Goal: Information Seeking & Learning: Learn about a topic

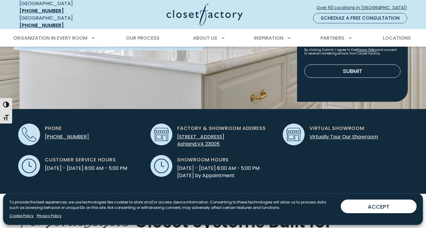
scroll to position [135, 0]
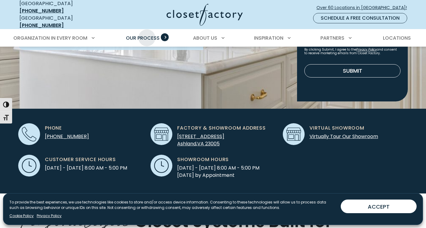
click at [147, 35] on span "Our Process" at bounding box center [143, 38] width 34 height 7
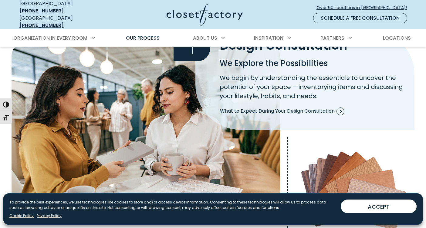
scroll to position [167, 0]
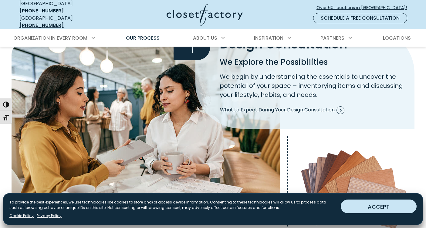
click at [360, 209] on button "ACCEPT" at bounding box center [378, 207] width 76 height 14
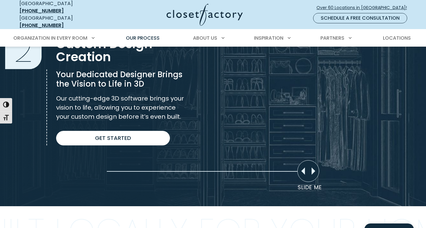
scroll to position [441, 0]
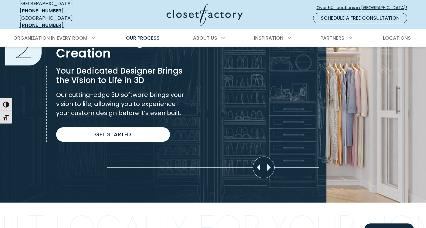
drag, startPoint x: 303, startPoint y: 162, endPoint x: 324, endPoint y: 181, distance: 27.7
click at [323, 181] on div "Slider moved to 18%" at bounding box center [213, 85] width 426 height 235
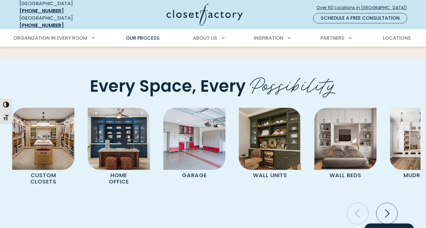
scroll to position [1199, 0]
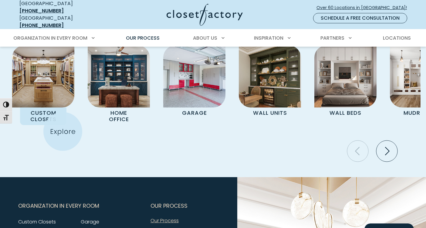
click at [62, 132] on div "Custom Closets Home Office Garage Wall Units Wall Beds Mudrooms Entertainment C…" at bounding box center [212, 101] width 415 height 112
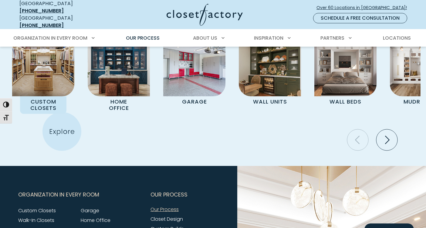
scroll to position [1272, 0]
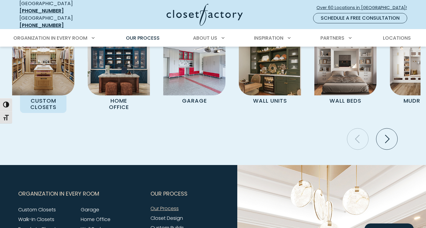
click at [47, 96] on p "Custom Closets" at bounding box center [43, 104] width 47 height 17
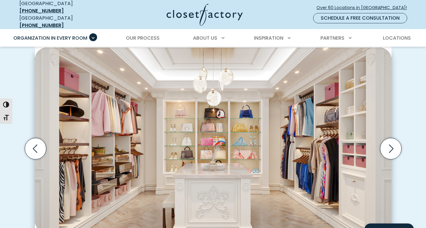
scroll to position [179, 0]
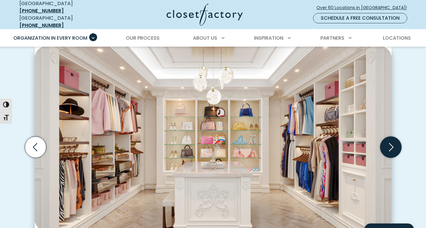
click at [397, 146] on icon "Next slide" at bounding box center [390, 147] width 21 height 21
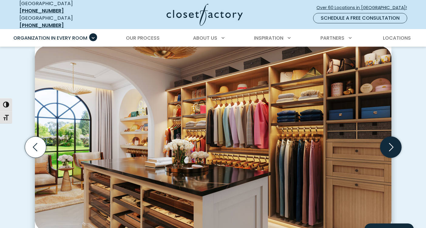
click at [397, 146] on icon "Next slide" at bounding box center [390, 147] width 21 height 21
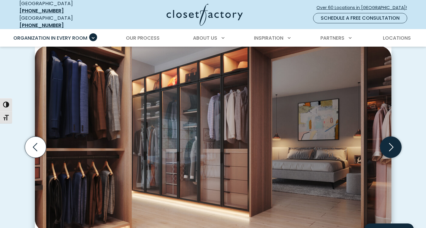
click at [397, 146] on icon "Next slide" at bounding box center [390, 147] width 21 height 21
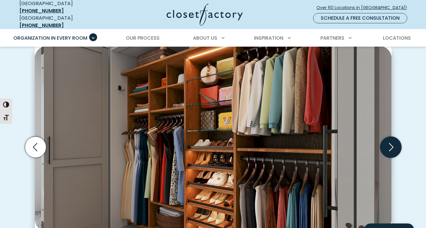
click at [397, 146] on icon "Next slide" at bounding box center [390, 147] width 21 height 21
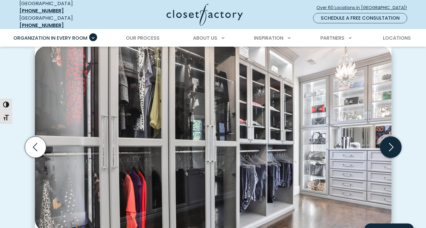
click at [397, 146] on icon "Next slide" at bounding box center [390, 147] width 21 height 21
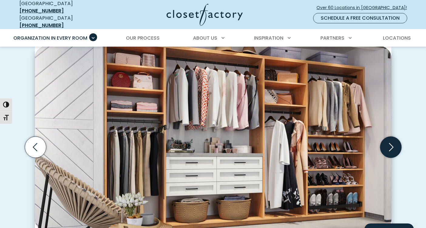
click at [394, 146] on icon "Next slide" at bounding box center [390, 147] width 21 height 21
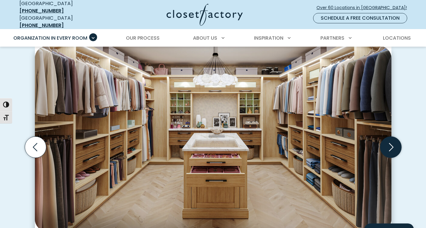
click at [394, 146] on icon "Next slide" at bounding box center [390, 147] width 21 height 21
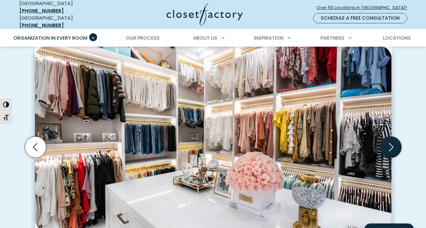
click at [394, 146] on icon "Next slide" at bounding box center [390, 147] width 21 height 21
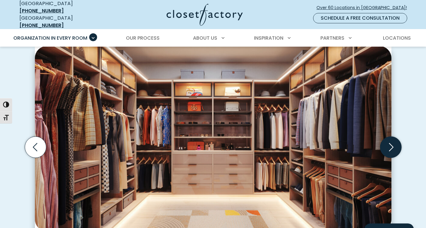
click at [394, 146] on icon "Next slide" at bounding box center [390, 147] width 21 height 21
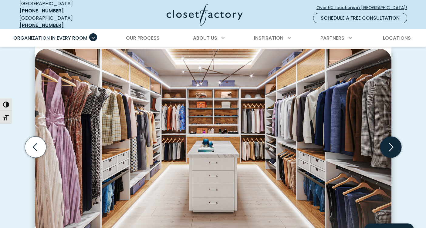
click at [394, 146] on icon "Next slide" at bounding box center [390, 147] width 21 height 21
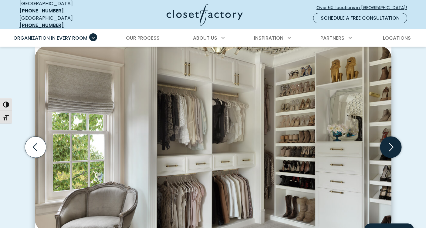
click at [394, 146] on icon "Next slide" at bounding box center [390, 147] width 21 height 21
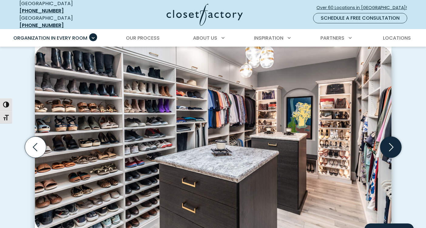
click at [394, 146] on icon "Next slide" at bounding box center [390, 147] width 21 height 21
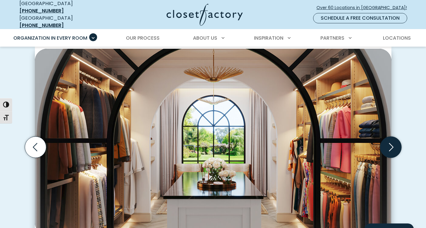
click at [394, 146] on icon "Next slide" at bounding box center [390, 147] width 21 height 21
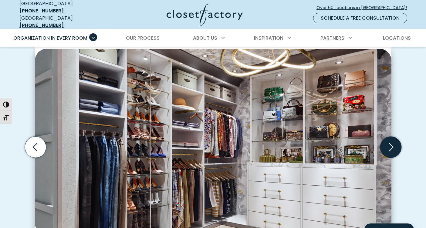
click at [394, 146] on icon "Next slide" at bounding box center [390, 147] width 21 height 21
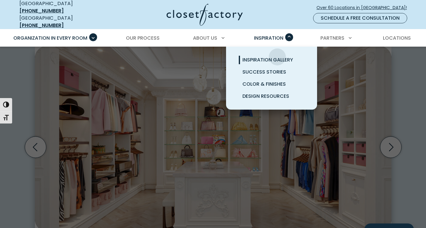
click at [277, 56] on span "Inspiration Gallery" at bounding box center [267, 59] width 51 height 7
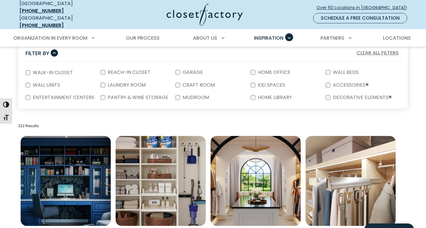
scroll to position [119, 0]
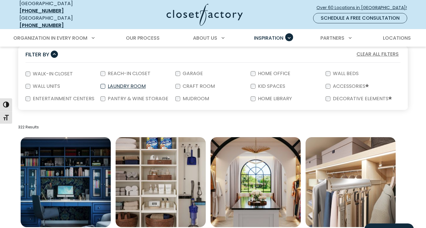
click at [109, 84] on label "Laundry Room" at bounding box center [126, 86] width 42 height 5
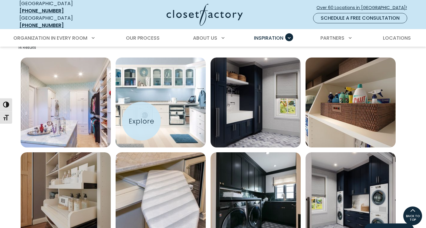
scroll to position [198, 0]
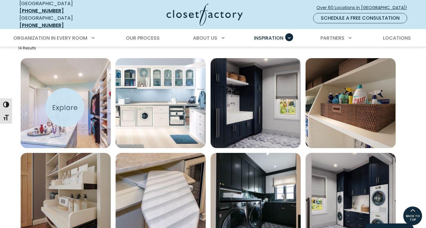
click at [65, 108] on img "Open inspiration gallery to preview enlarged image" at bounding box center [66, 103] width 90 height 90
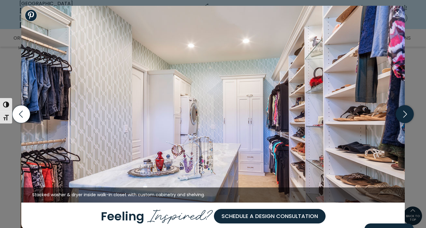
click at [401, 116] on icon "button" at bounding box center [404, 114] width 18 height 18
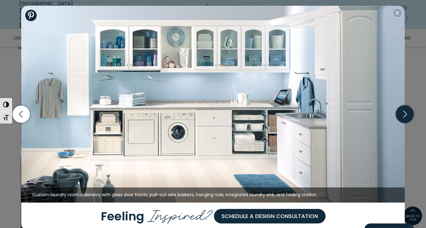
click at [399, 116] on icon "button" at bounding box center [404, 114] width 18 height 18
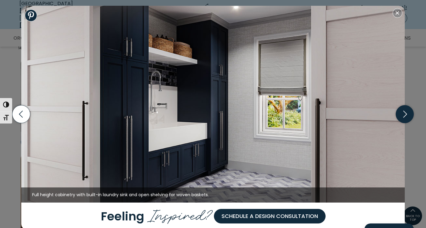
click at [399, 116] on icon "button" at bounding box center [404, 114] width 18 height 18
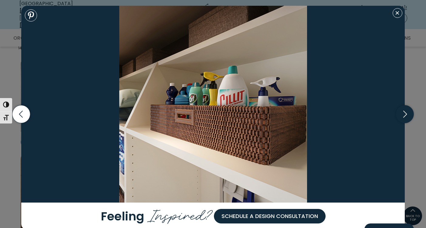
click at [399, 116] on icon "button" at bounding box center [404, 114] width 18 height 18
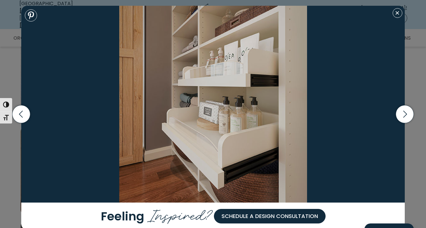
scroll to position [225, 0]
click at [400, 121] on icon "button" at bounding box center [404, 114] width 18 height 18
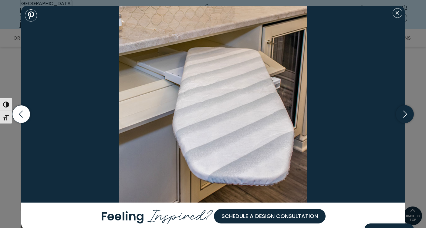
click at [401, 120] on icon "button" at bounding box center [404, 114] width 18 height 18
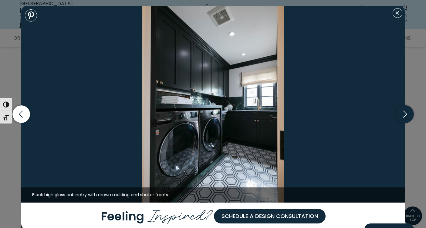
click at [401, 120] on icon "button" at bounding box center [404, 114] width 18 height 18
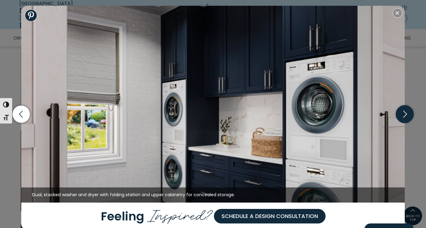
click at [401, 120] on icon "button" at bounding box center [404, 114] width 18 height 18
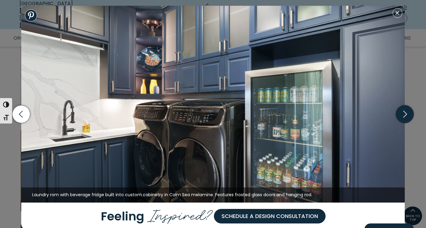
click at [401, 120] on icon "button" at bounding box center [404, 114] width 18 height 18
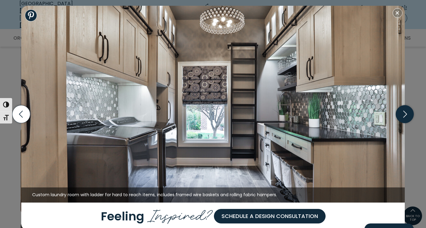
click at [401, 120] on icon "button" at bounding box center [404, 114] width 18 height 18
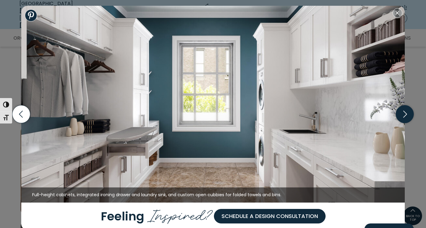
click at [403, 118] on icon "button" at bounding box center [404, 114] width 18 height 18
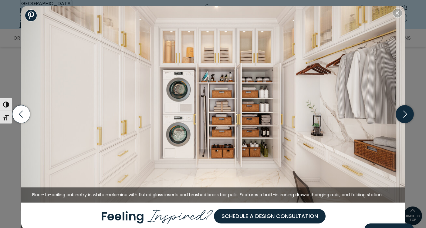
click at [403, 118] on icon "button" at bounding box center [404, 114] width 18 height 18
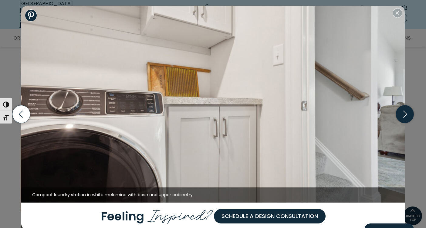
click at [403, 118] on icon "button" at bounding box center [404, 114] width 18 height 18
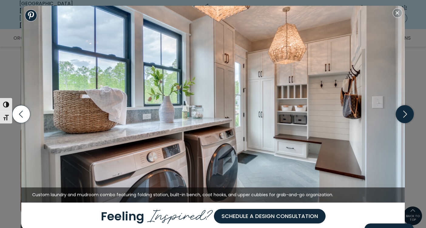
click at [403, 118] on icon "button" at bounding box center [404, 114] width 18 height 18
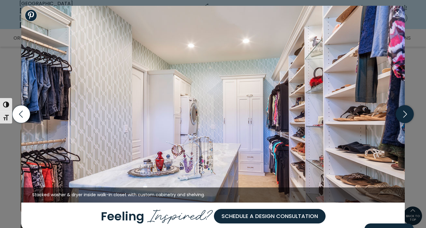
click at [403, 118] on icon "button" at bounding box center [404, 114] width 18 height 18
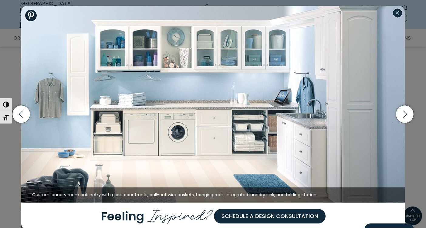
click at [395, 16] on button "Close modal" at bounding box center [397, 13] width 10 height 10
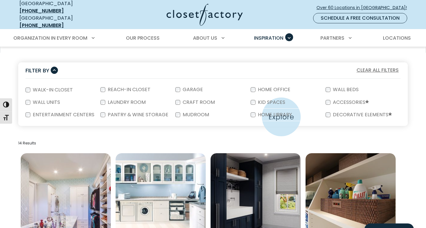
scroll to position [98, 0]
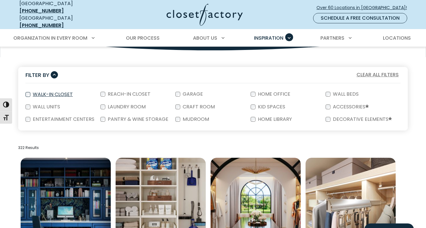
click at [61, 92] on label "Walk-In Closet" at bounding box center [52, 94] width 44 height 5
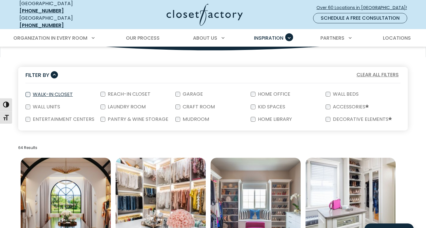
click at [59, 92] on label "Walk-In Closet" at bounding box center [52, 94] width 44 height 5
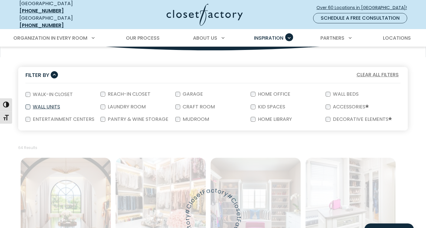
click at [46, 105] on label "Wall Units" at bounding box center [45, 107] width 31 height 5
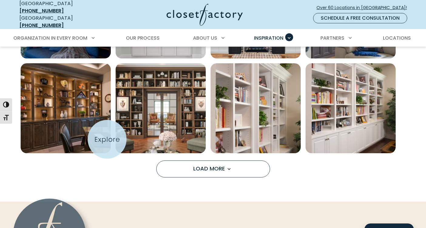
scroll to position [479, 0]
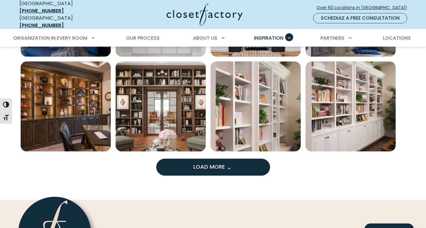
click at [178, 163] on button "Load More" at bounding box center [213, 167] width 114 height 17
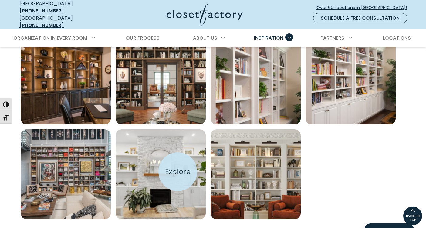
scroll to position [505, 0]
